Goal: Check status: Check status

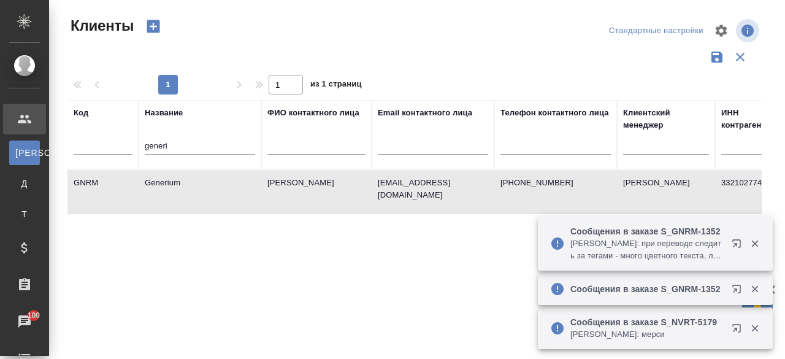
select select "RU"
click at [173, 142] on input "generi" at bounding box center [200, 146] width 110 height 15
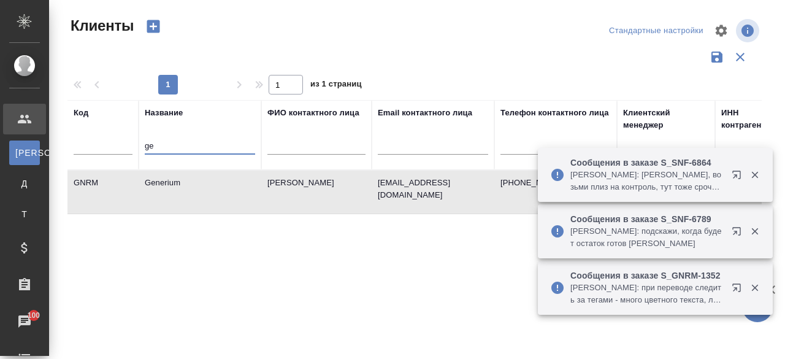
type input "g"
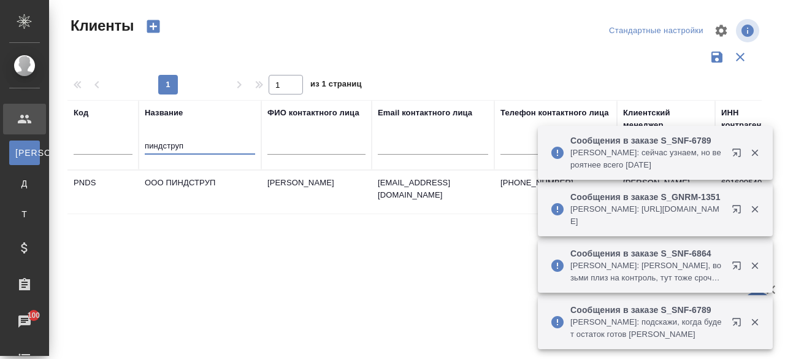
type input "пиндструп"
click at [186, 180] on td "ООО ПИНДСТРУП" at bounding box center [200, 191] width 123 height 43
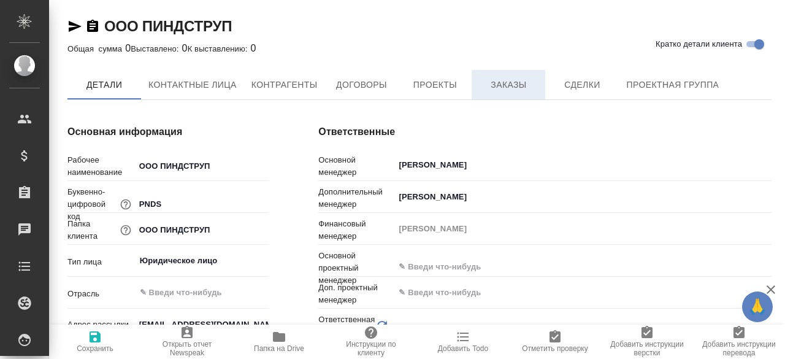
type input "[PERSON_NAME]"
type input "Никифорова Валерия"
type input "Романенко Руфина"
type input "Технический"
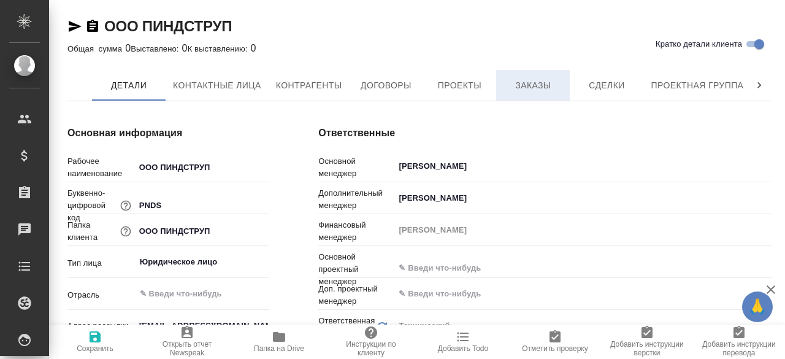
type input "Общество с ограниченной ответственностью«ПИНДСТРУП»"
type textarea "x"
click at [501, 86] on button "Заказы" at bounding box center [533, 85] width 74 height 31
type input "Общество с ограниченной ответственностью«ПИНДСТРУП»"
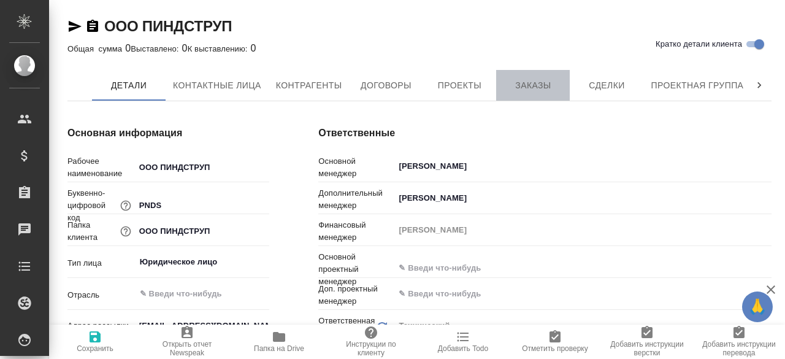
type textarea "x"
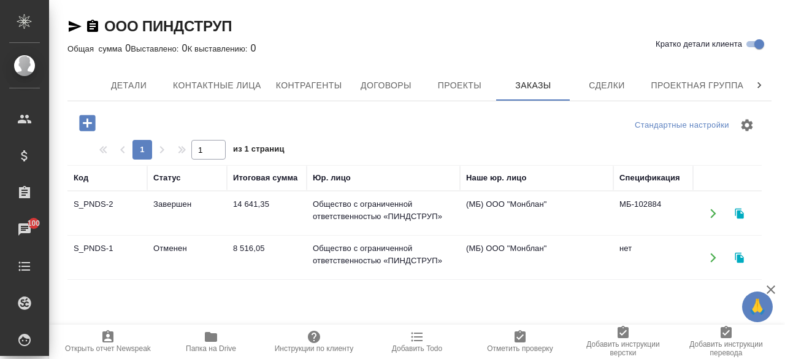
click at [170, 215] on td "Завершен" at bounding box center [187, 213] width 80 height 43
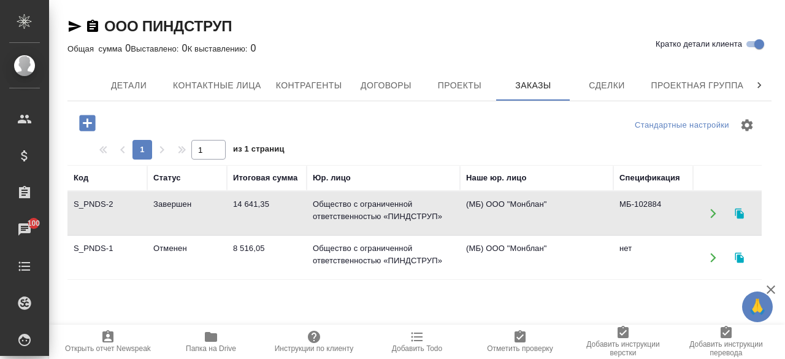
click at [170, 215] on td "Завершен" at bounding box center [187, 213] width 80 height 43
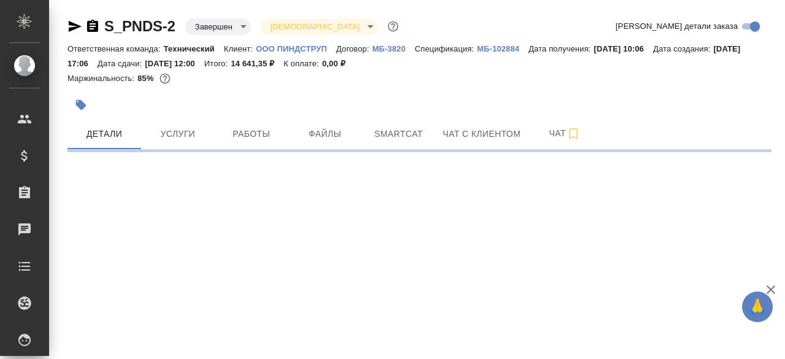
select select "RU"
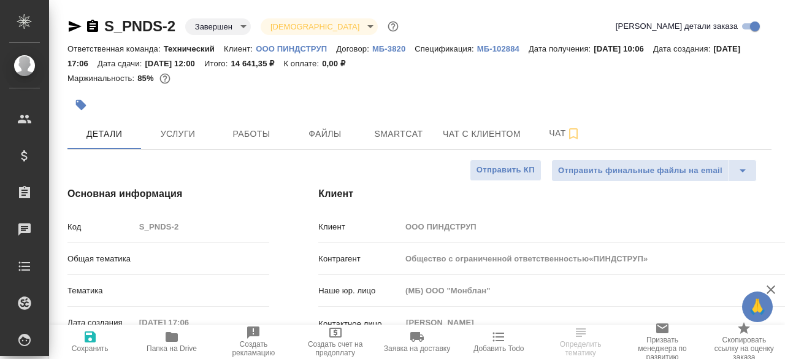
type textarea "x"
type input "Общество с ограниченной ответственностью«ПИНДСТРУП»"
type textarea "x"
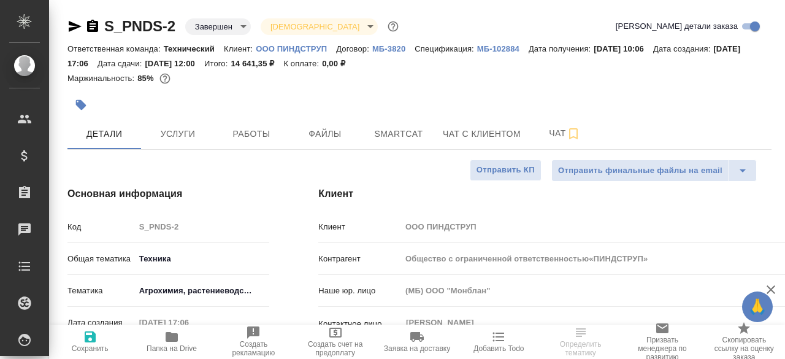
type textarea "x"
click at [248, 139] on span "Работы" at bounding box center [251, 133] width 59 height 15
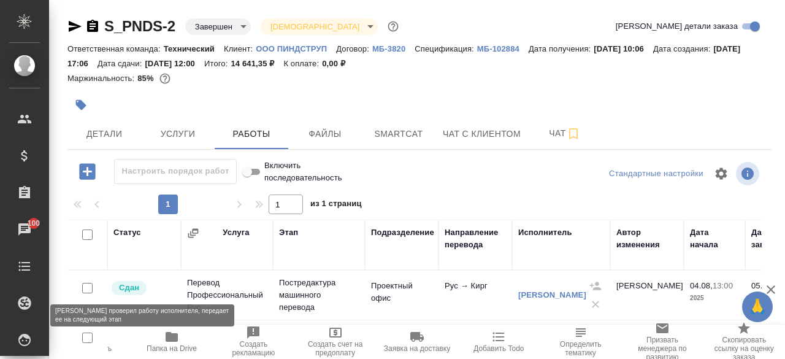
click at [127, 284] on p "Сдан" at bounding box center [129, 287] width 20 height 12
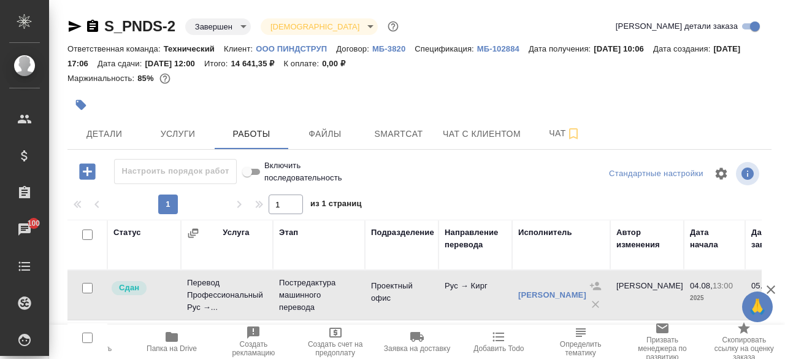
click at [132, 226] on div "Статус" at bounding box center [127, 232] width 28 height 12
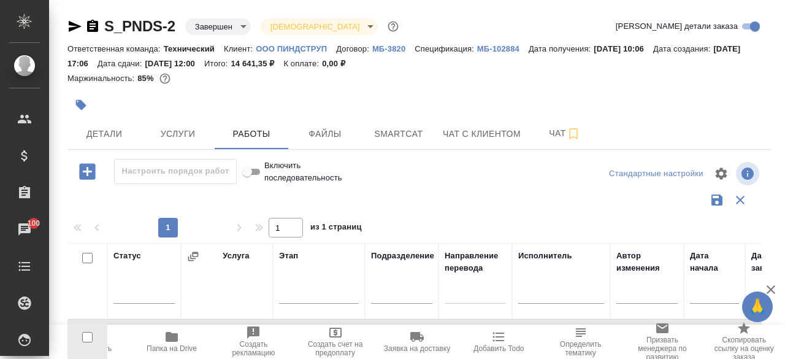
click at [123, 266] on div "Статус" at bounding box center [143, 280] width 61 height 63
click at [126, 260] on div "Статус" at bounding box center [127, 255] width 28 height 12
